Goal: Find specific page/section: Find specific page/section

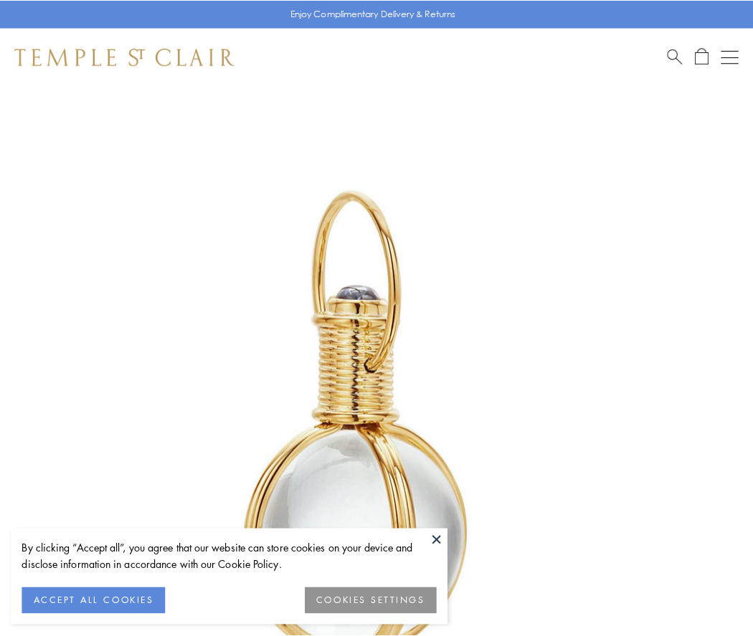
scroll to position [374, 0]
